Goal: Information Seeking & Learning: Learn about a topic

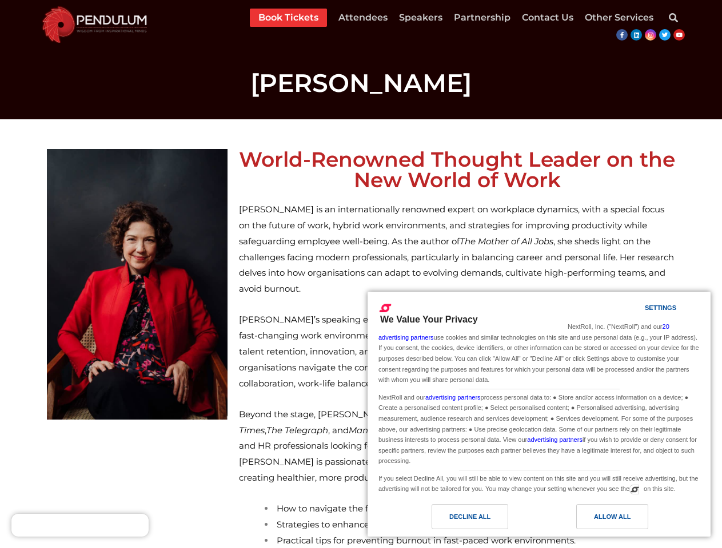
click at [360, 274] on span "[PERSON_NAME] is an internationally renowned expert on workplace dynamics, with…" at bounding box center [456, 249] width 435 height 90
click at [363, 18] on link "Attendees" at bounding box center [362, 18] width 49 height 18
click at [612, 517] on div "Allow All" at bounding box center [612, 517] width 37 height 13
